Goal: Find specific page/section: Find specific page/section

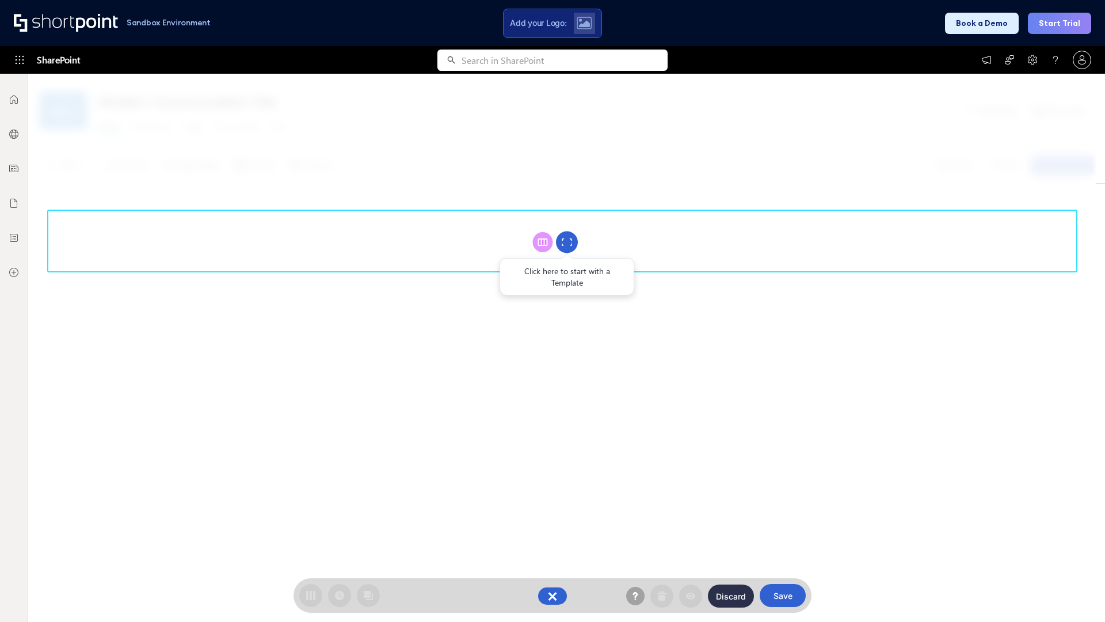
click at [567, 242] on circle at bounding box center [567, 242] width 22 height 22
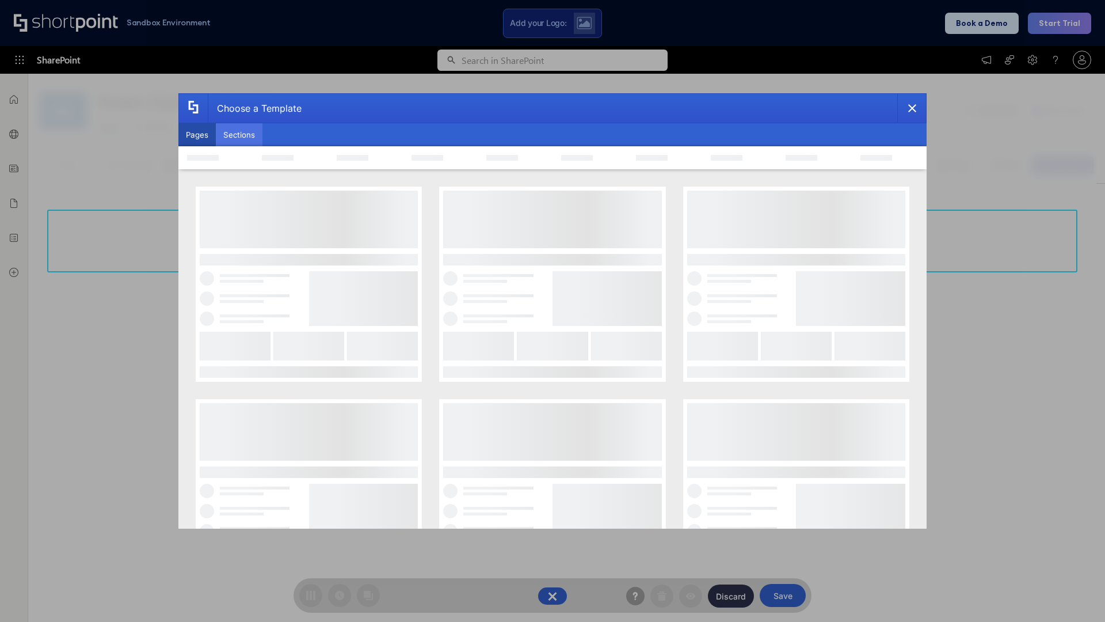
click at [239, 135] on button "Sections" at bounding box center [239, 134] width 47 height 23
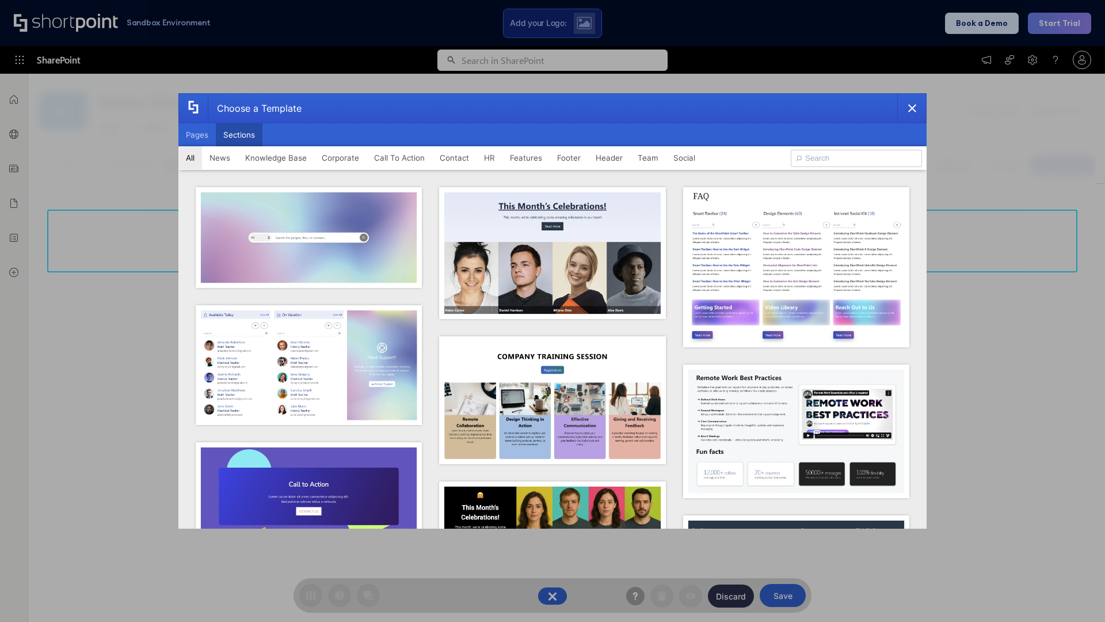
type input "Employee Spotlight 2"
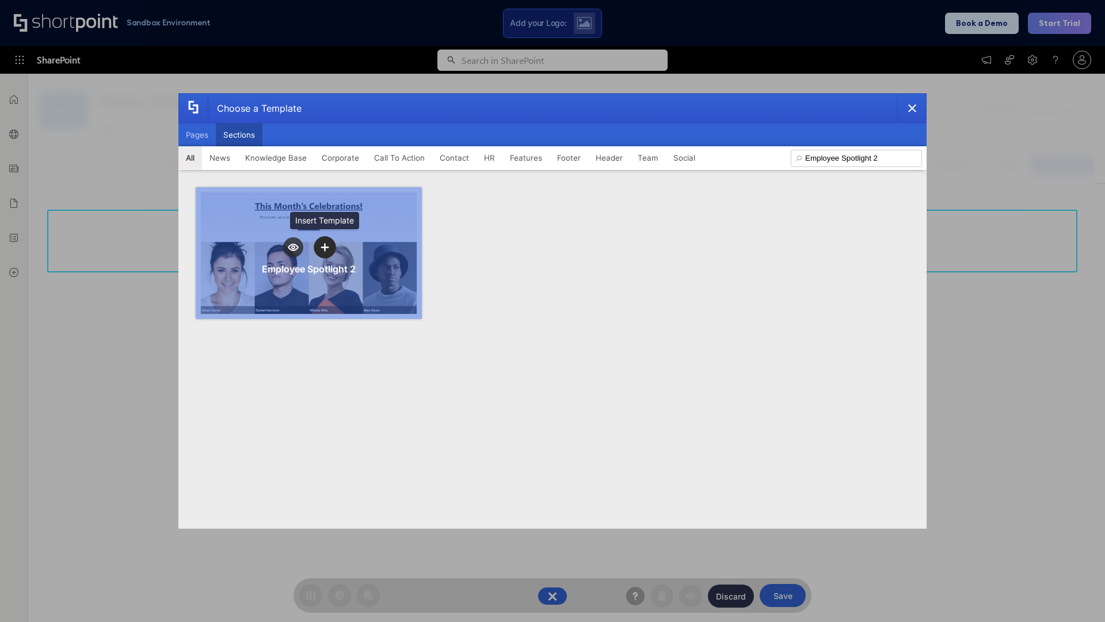
click at [325, 247] on icon "template selector" at bounding box center [325, 247] width 8 height 8
